Goal: Task Accomplishment & Management: Complete application form

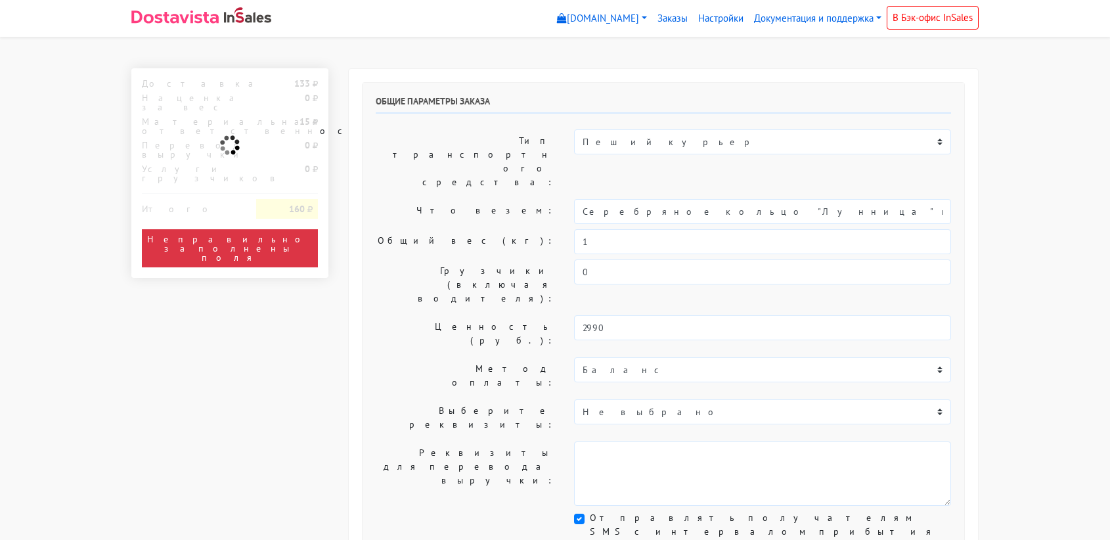
select select "11:00"
select select "21:00"
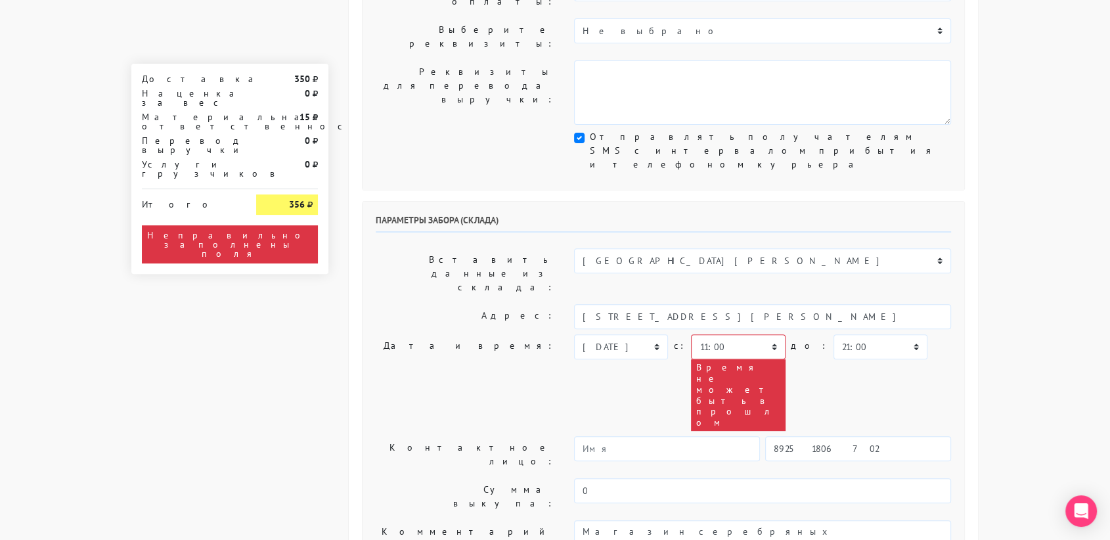
scroll to position [379, 0]
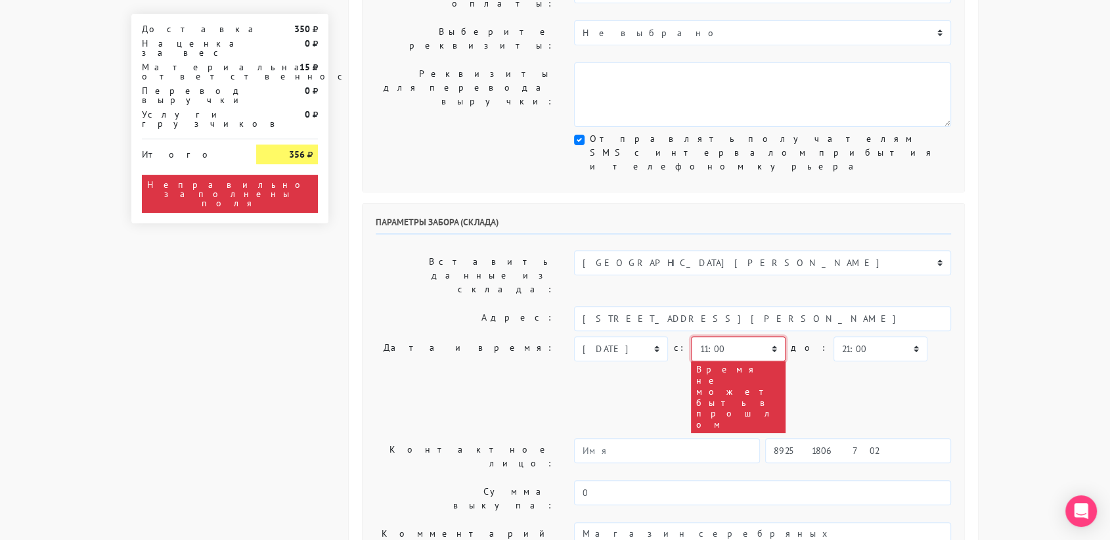
click at [762, 336] on select "00:00 00:30 01:00 01:30 02:00 02:30 03:00 03:30 04:00 04:30 05:00 05:30 06:00 0…" at bounding box center [738, 348] width 94 height 25
select select "19:30"
click at [691, 336] on select "00:00 00:30 01:00 01:30 02:00 02:30 03:00 03:30 04:00 04:30 05:00 05:30 06:00 0…" at bounding box center [738, 348] width 94 height 25
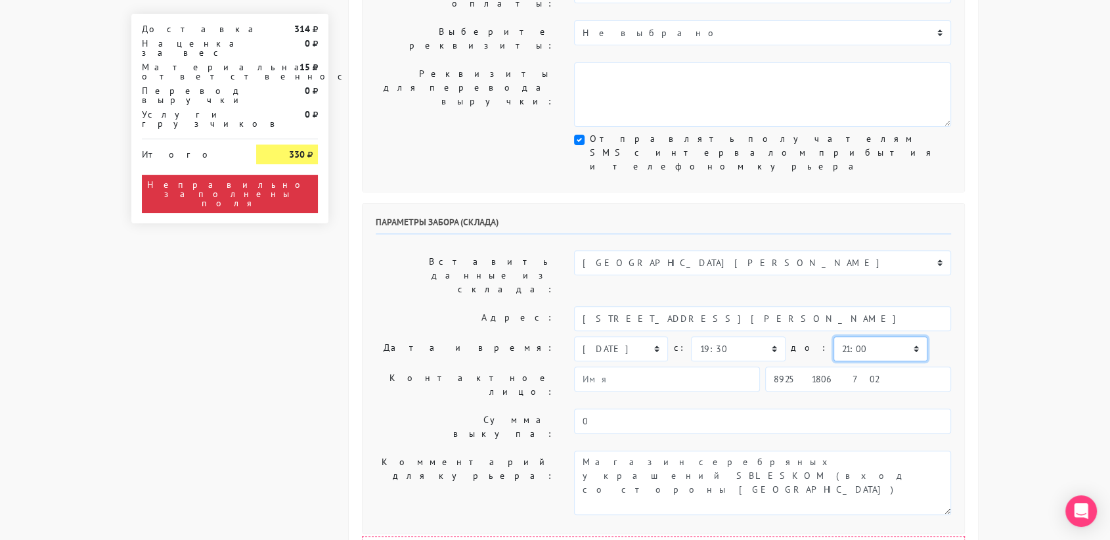
click at [834, 336] on select "00:00 00:30 01:00 01:30 02:00 02:30 03:00 03:30 04:00 04:30 05:00 05:30 06:00 0…" at bounding box center [881, 348] width 94 height 25
select select "19:30"
click at [834, 336] on select "00:00 00:30 01:00 01:30 02:00 02:30 03:00 03:30 04:00 04:30 05:00 05:30 06:00 0…" at bounding box center [881, 348] width 94 height 25
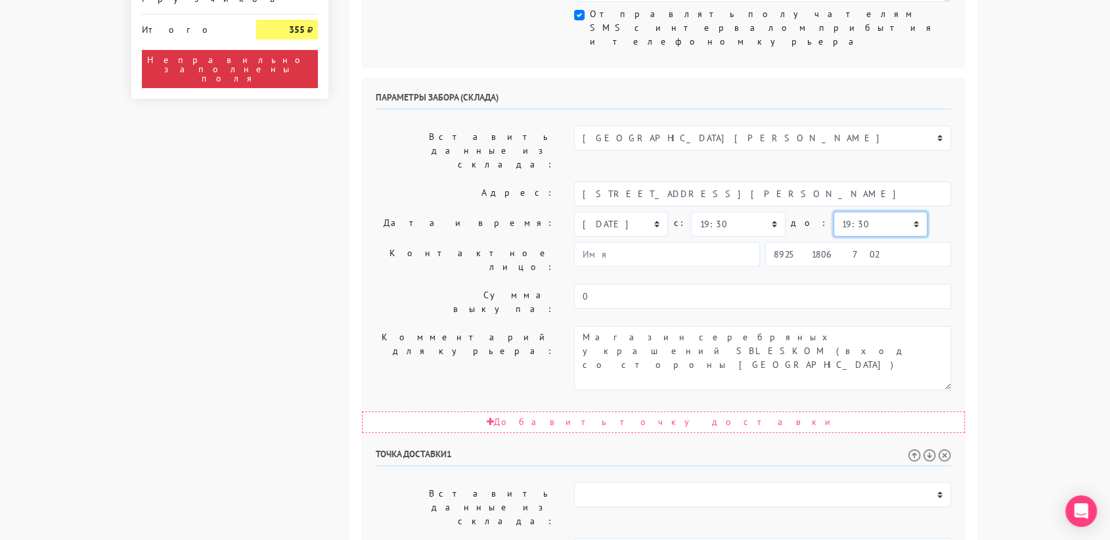
scroll to position [511, 0]
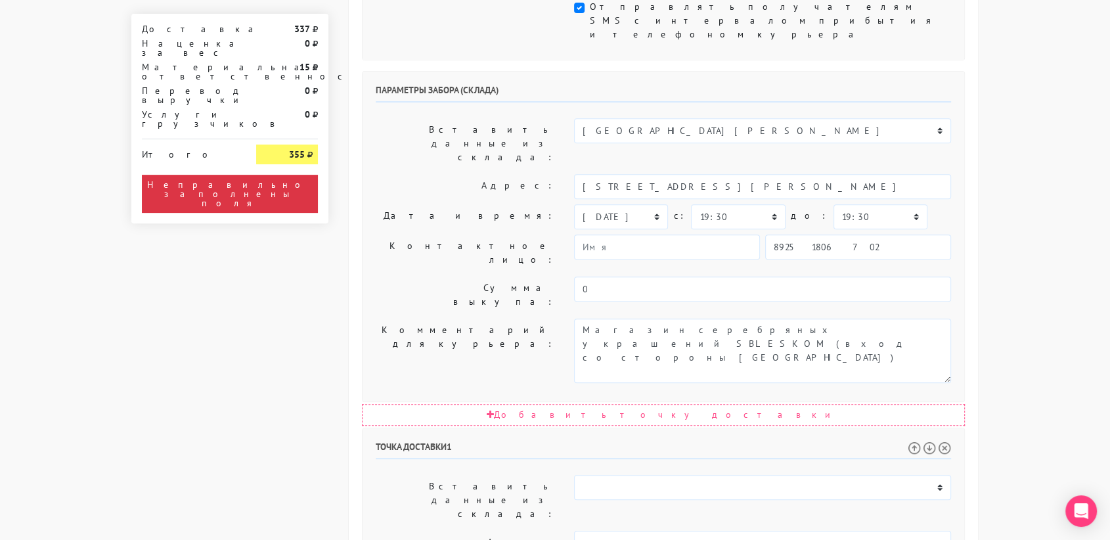
select select "19:30"
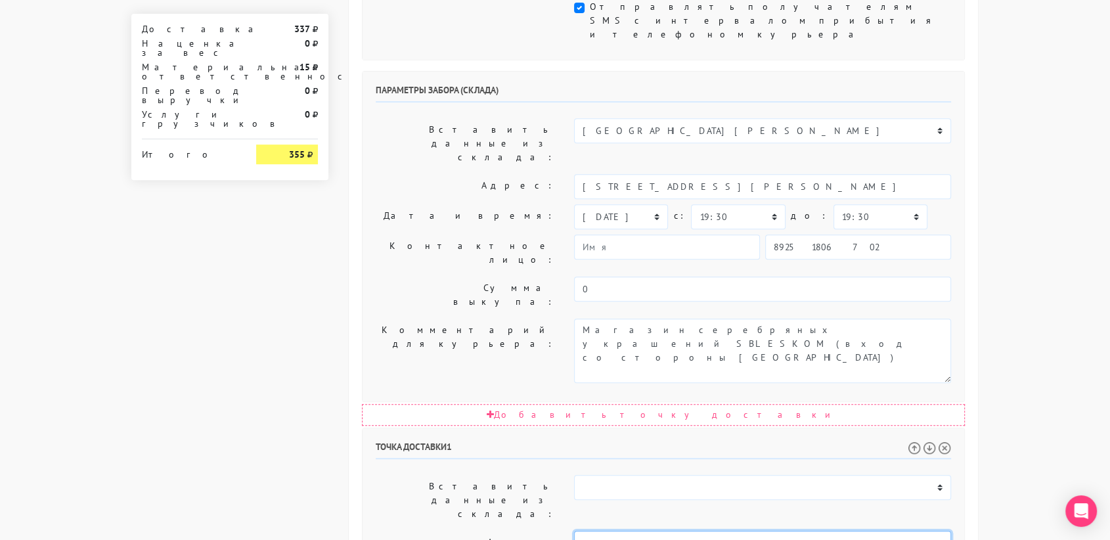
drag, startPoint x: 786, startPoint y: 339, endPoint x: 760, endPoint y: 337, distance: 25.7
click at [760, 531] on input "[STREET_ADDRESS]" at bounding box center [762, 543] width 377 height 25
type input "[STREET_ADDRESS]"
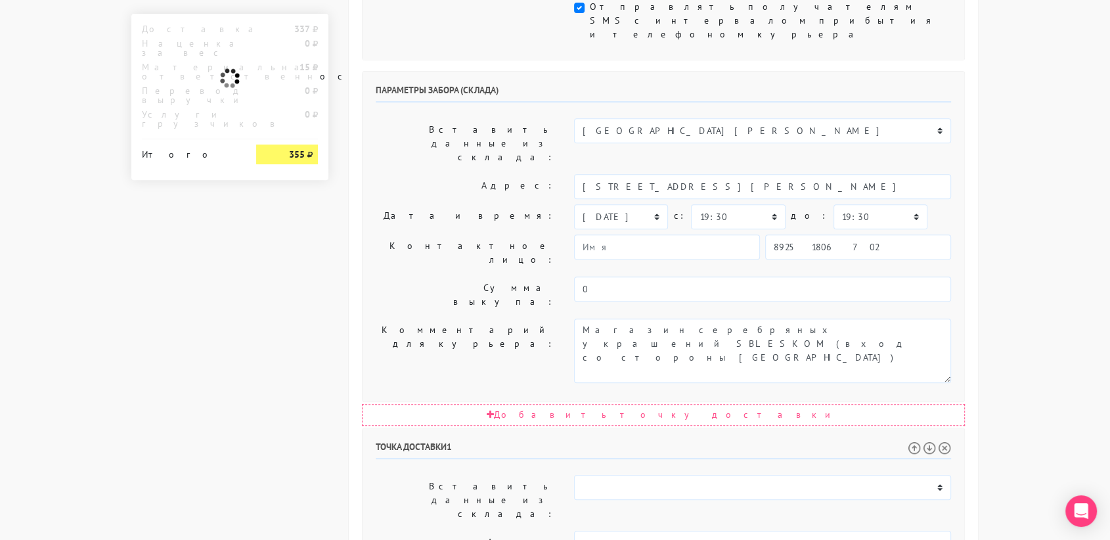
paste textarea "кв 9"
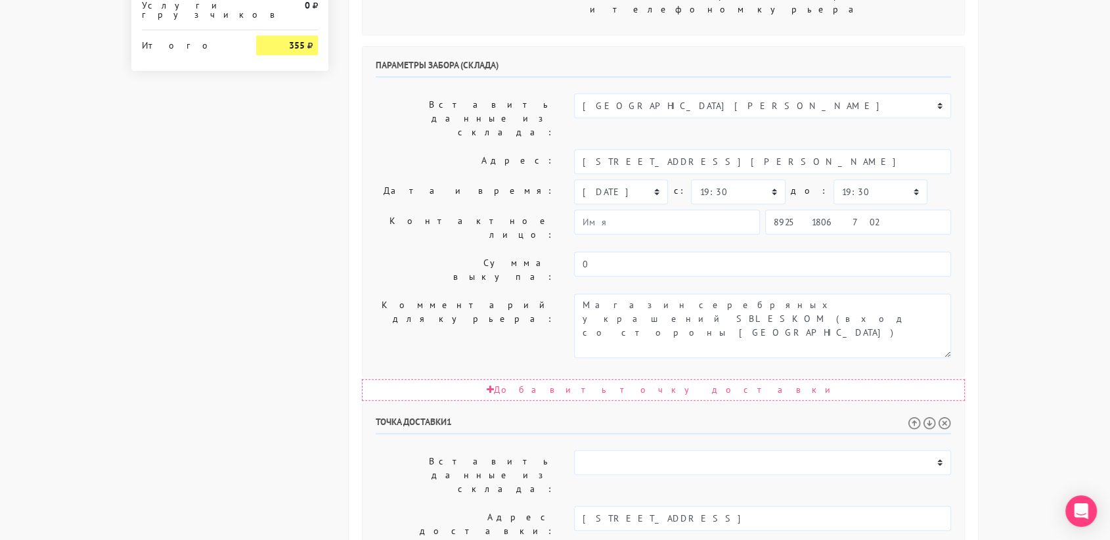
scroll to position [669, 0]
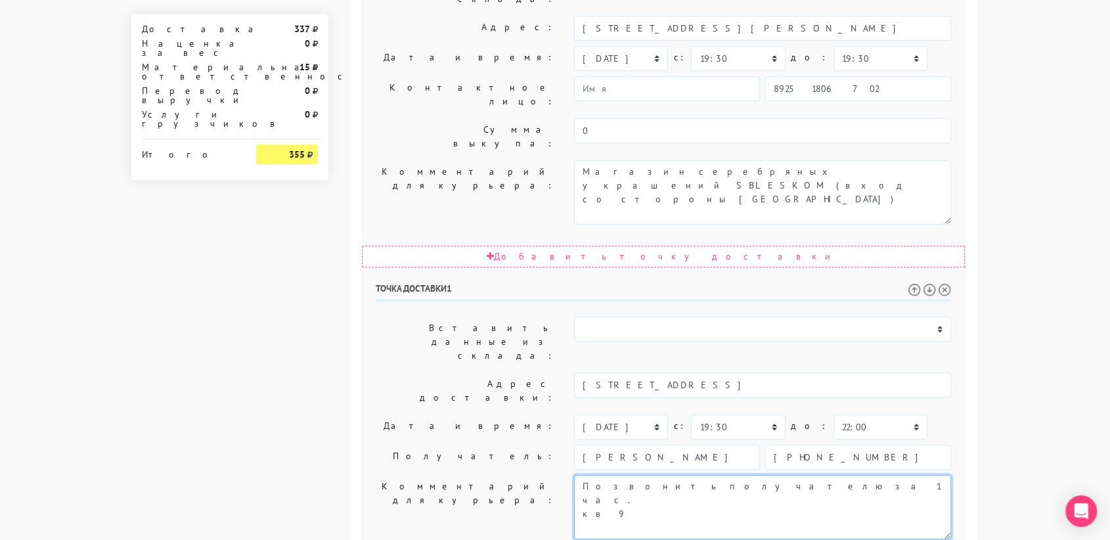
type textarea "Позвонить получателю за 1 час. кв 9"
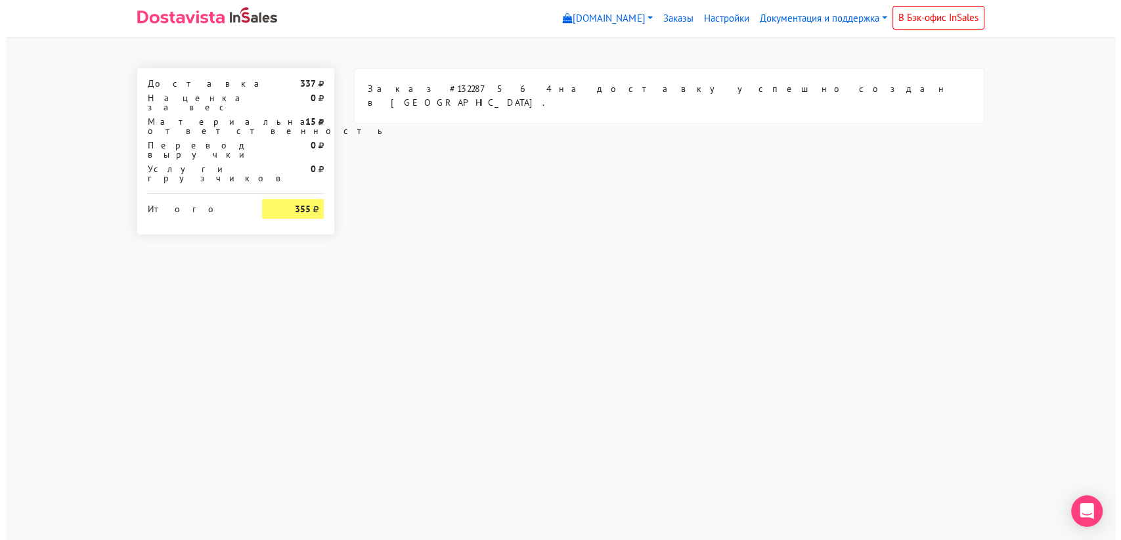
scroll to position [0, 0]
